Goal: Feedback & Contribution: Submit feedback/report problem

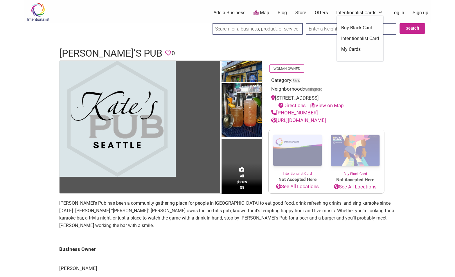
click at [30, 204] on div "Intentionalist Spend like it matters 0 Add a Business Map Blog Store Offers Int…" at bounding box center [227, 245] width 407 height 491
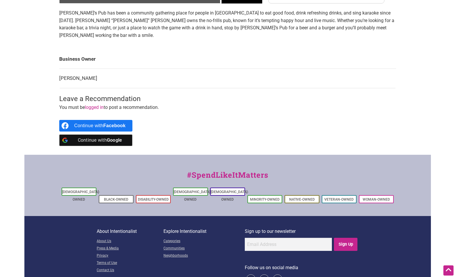
scroll to position [199, 0]
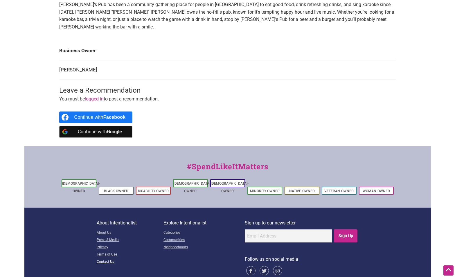
click at [105, 258] on link "Contact Us" at bounding box center [130, 261] width 67 height 7
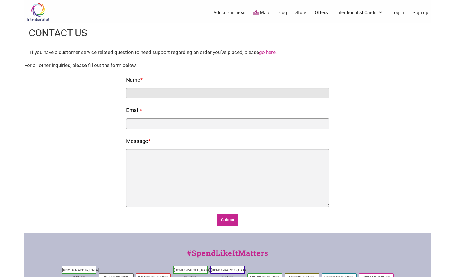
click at [141, 93] on input "Name *" at bounding box center [227, 93] width 203 height 11
click at [147, 91] on input "Name *" at bounding box center [227, 93] width 203 height 11
type input "Triton Recovery"
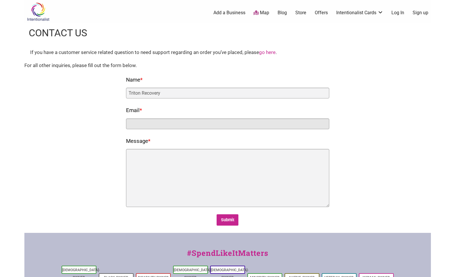
click at [142, 125] on input "Email *" at bounding box center [227, 123] width 203 height 11
type input "[PERSON_NAME][EMAIL_ADDRESS][DOMAIN_NAME]"
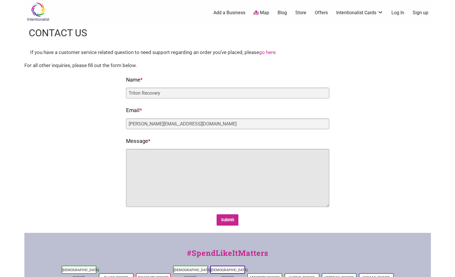
click at [181, 180] on textarea "Message *" at bounding box center [227, 178] width 203 height 58
paste textarea "Good day, I am reaching out from Triton Recovery in reference to my client, LEG…"
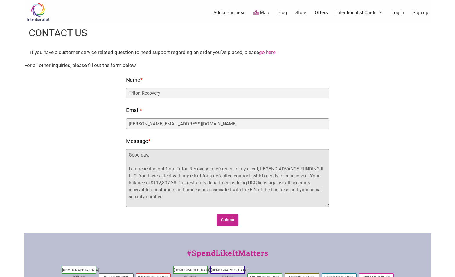
drag, startPoint x: 148, startPoint y: 155, endPoint x: 127, endPoint y: 155, distance: 20.9
click at [127, 155] on textarea "Good day, I am reaching out from Triton Recovery in reference to my client, LEG…" at bounding box center [227, 178] width 203 height 58
paste textarea "MAMA K INC d/b/a [PERSON_NAME]'S PUB"
click at [246, 183] on textarea "MAMA K INC d/b/a [PERSON_NAME]'S PUB, I am reaching out from Triton Recovery in…" at bounding box center [227, 178] width 203 height 58
click at [250, 183] on textarea "MAMA K INC d/b/a KATE'S PUB, I am reaching out from Triton Recovery in referenc…" at bounding box center [227, 178] width 203 height 58
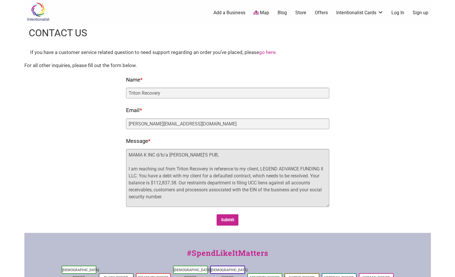
drag, startPoint x: 243, startPoint y: 182, endPoint x: 258, endPoint y: 182, distance: 14.5
click at [258, 182] on textarea "MAMA K INC d/b/a KATE'S PUB, I am reaching out from Triton Recovery in referenc…" at bounding box center [227, 178] width 203 height 58
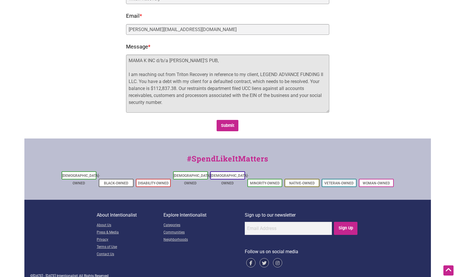
scroll to position [7, 0]
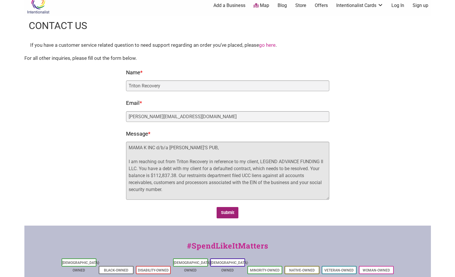
type textarea "MAMA K INC d/b/a KATE'S PUB, I am reaching out from Triton Recovery in referenc…"
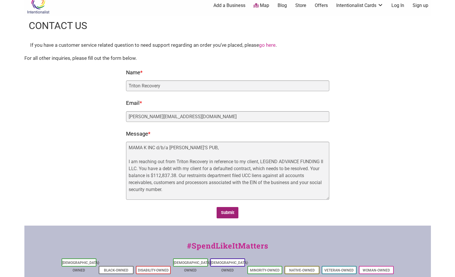
click at [231, 213] on input "Submit" at bounding box center [228, 212] width 22 height 11
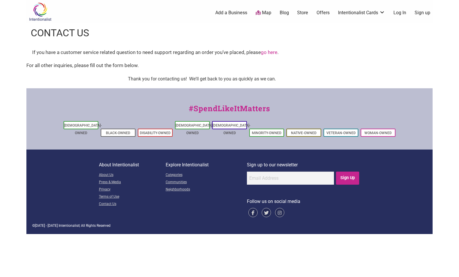
click at [319, 54] on div "If you have a customer service related question to need support regarding an or…" at bounding box center [229, 53] width 395 height 8
